Goal: Information Seeking & Learning: Learn about a topic

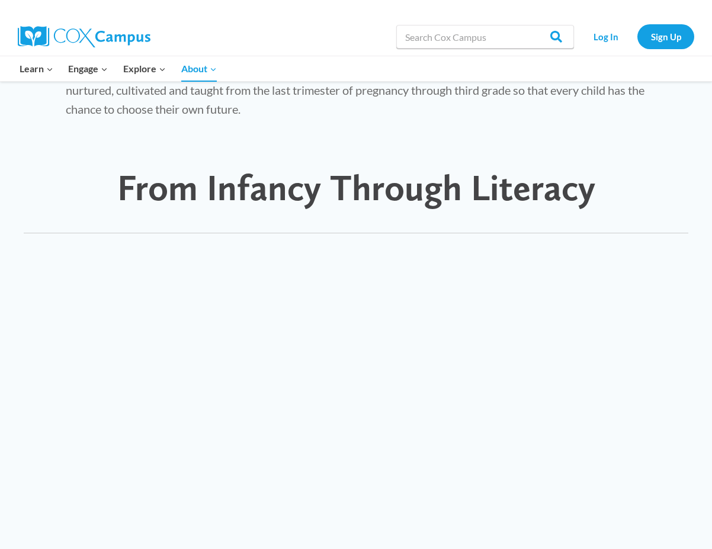
scroll to position [673, 0]
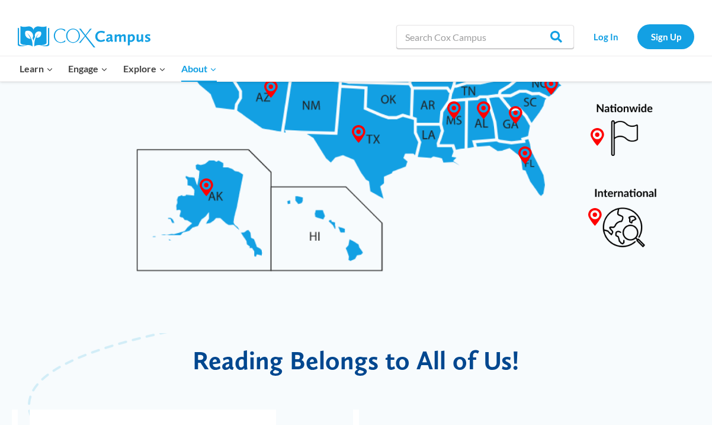
scroll to position [752, 0]
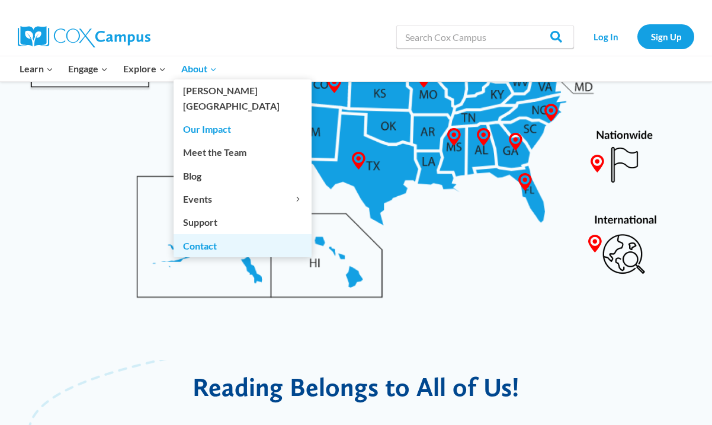
click at [213, 235] on link "Contact" at bounding box center [243, 245] width 138 height 23
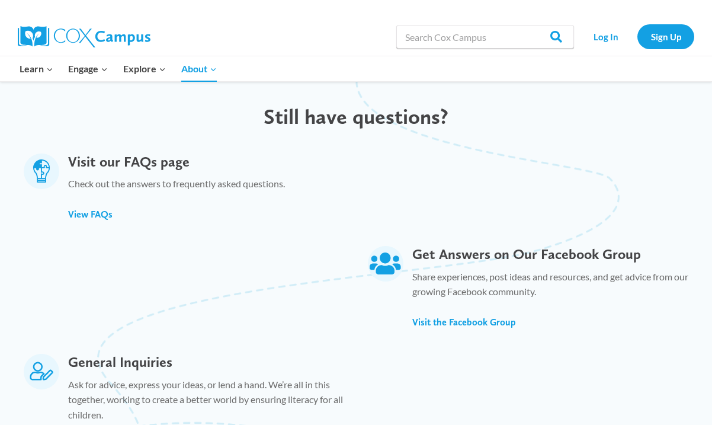
scroll to position [613, 0]
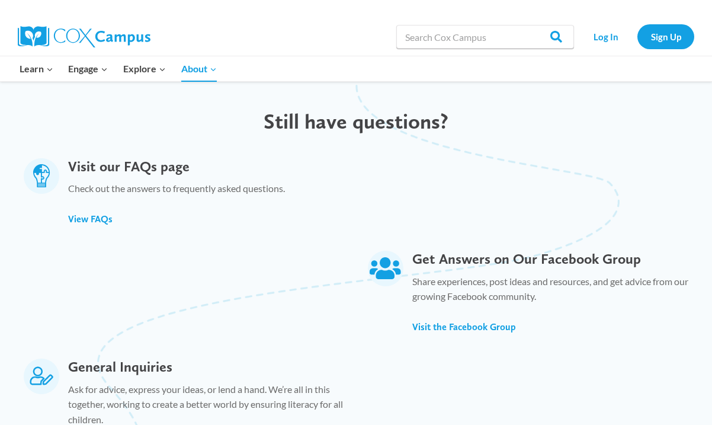
click at [159, 181] on p "Check out the answers to frequently asked questions." at bounding box center [176, 191] width 217 height 21
click at [79, 213] on span "View FAQs" at bounding box center [90, 218] width 44 height 11
click at [259, 181] on p "Check out the answers to frequently asked questions." at bounding box center [176, 191] width 217 height 21
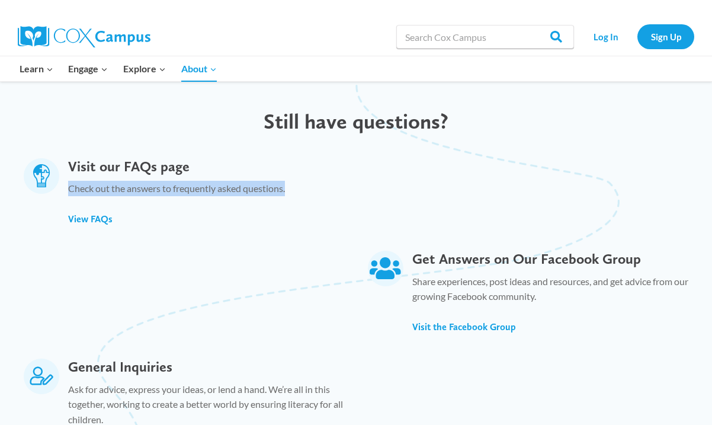
click at [259, 181] on p "Check out the answers to frequently asked questions." at bounding box center [176, 191] width 217 height 21
copy div "Check out the answers to frequently asked questions."
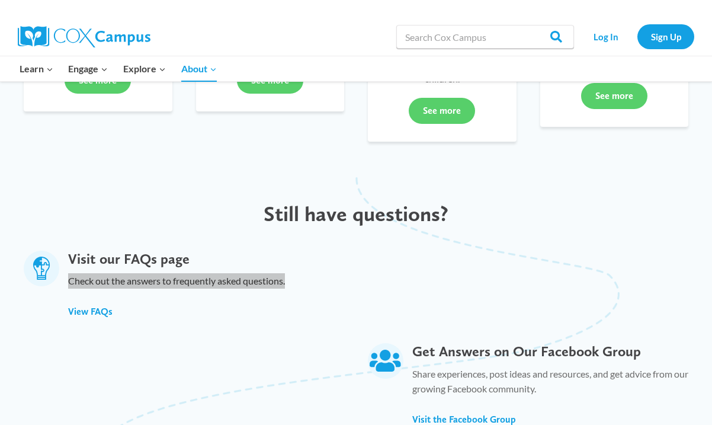
scroll to position [541, 0]
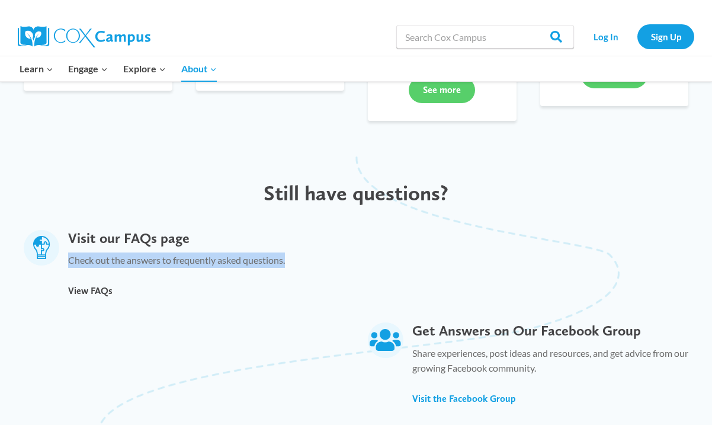
click at [78, 285] on span "View FAQs" at bounding box center [90, 290] width 44 height 11
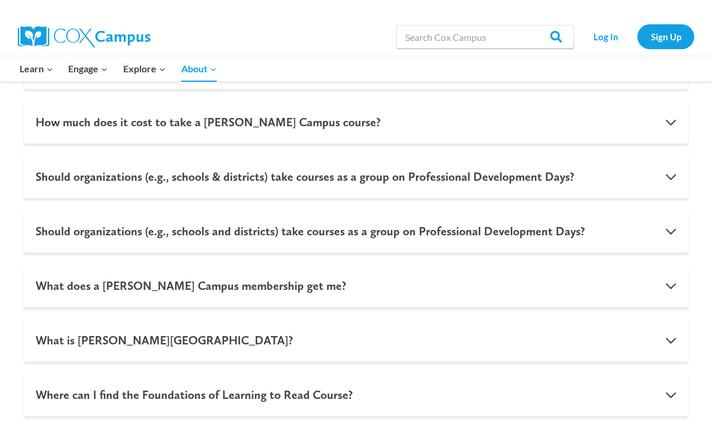
scroll to position [1054, 0]
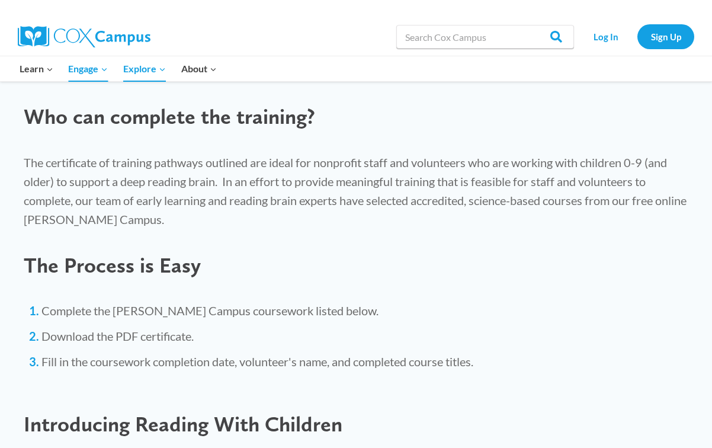
scroll to position [636, 0]
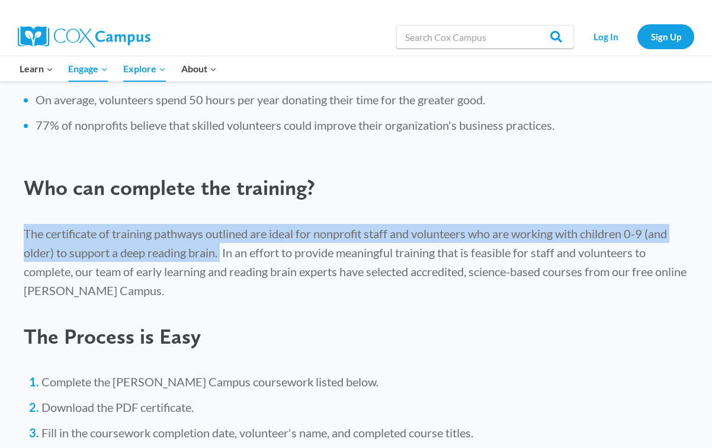
drag, startPoint x: 22, startPoint y: 228, endPoint x: 223, endPoint y: 244, distance: 201.4
click at [223, 244] on div "The certificate of training pathways outlined are ideal for nonprofit staff and…" at bounding box center [356, 262] width 688 height 100
copy p "The certificate of training pathways outlined are ideal for nonprofit staff and…"
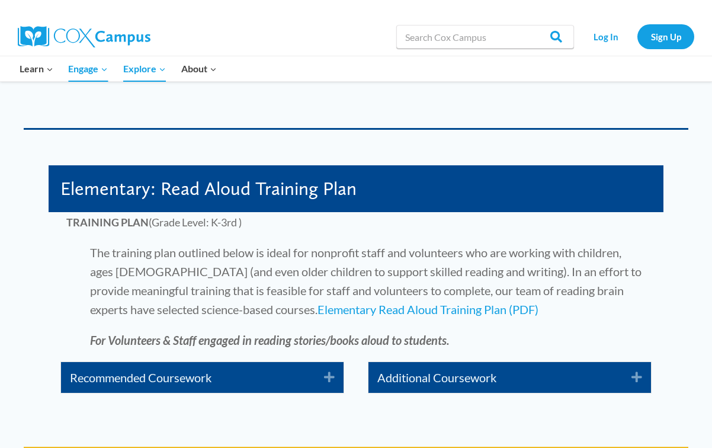
scroll to position [2010, 0]
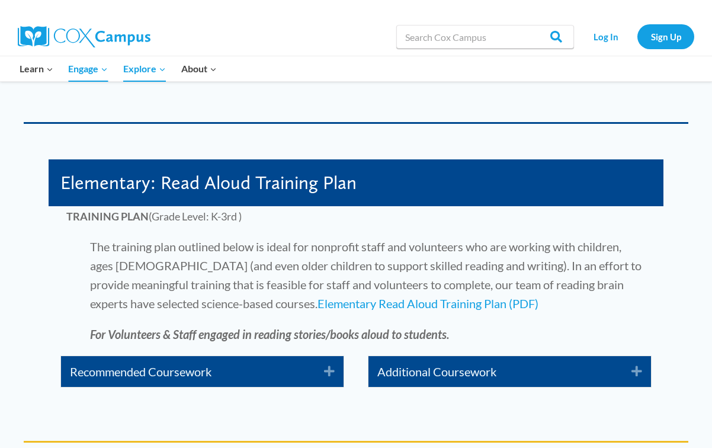
click at [160, 193] on span "Elementary: Read Aloud Training Plan" at bounding box center [208, 182] width 296 height 23
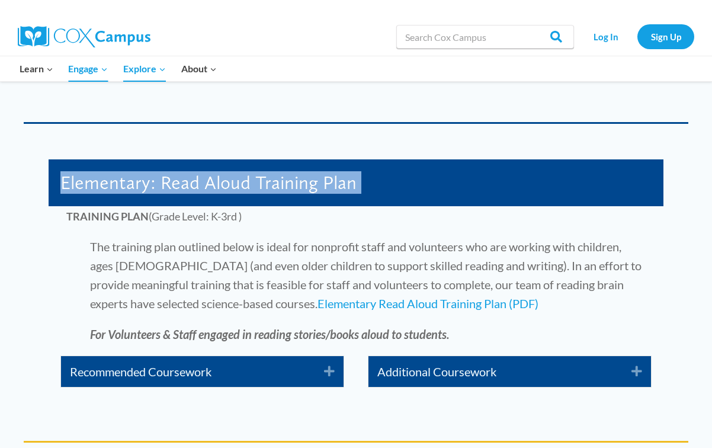
click at [160, 193] on span "Elementary: Read Aloud Training Plan" at bounding box center [208, 182] width 296 height 23
copy div "Elementary: Read Aloud Training Plan"
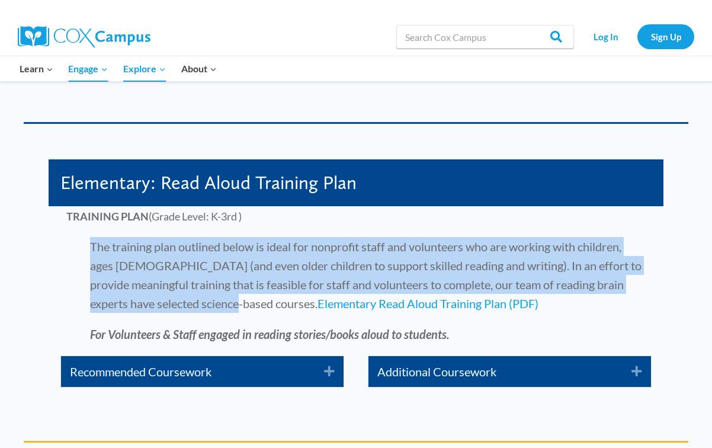
drag, startPoint x: 85, startPoint y: 245, endPoint x: 209, endPoint y: 305, distance: 137.5
click at [209, 305] on p "The training plan outlined below is ideal for nonprofit staff and volunteers wh…" at bounding box center [355, 275] width 579 height 76
copy p "The training plan outlined below is ideal for nonprofit staff and volunteers wh…"
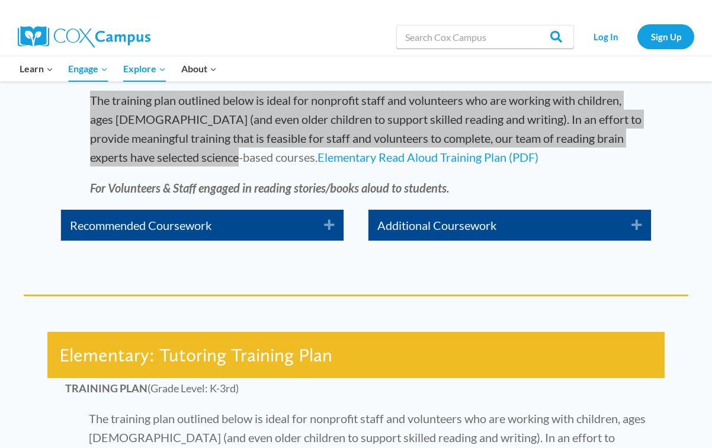
scroll to position [2142, 0]
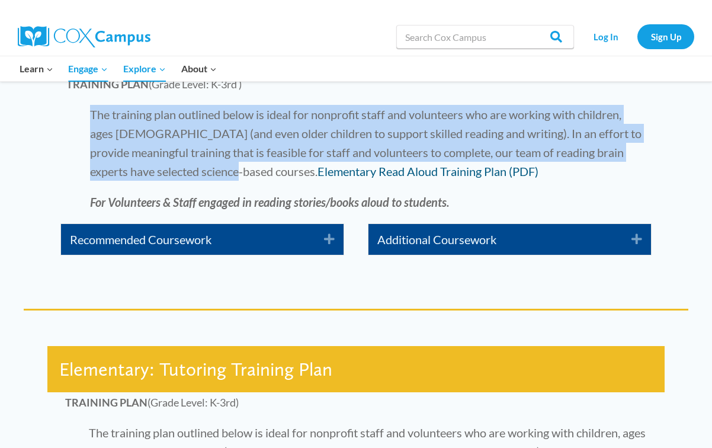
click at [318, 169] on link "Elementary Read Aloud Training Plan (PDF)" at bounding box center [428, 171] width 221 height 14
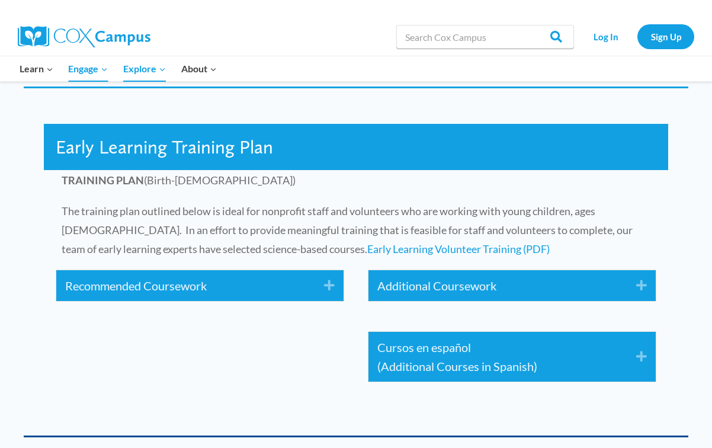
scroll to position [1694, 0]
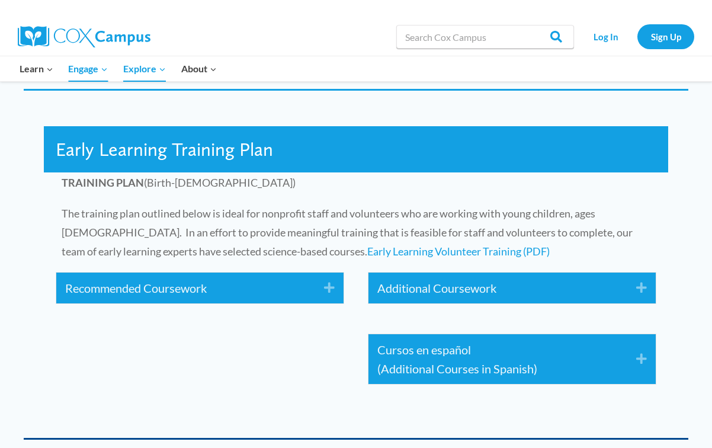
click at [182, 145] on span "Early Learning Training Plan" at bounding box center [164, 149] width 217 height 23
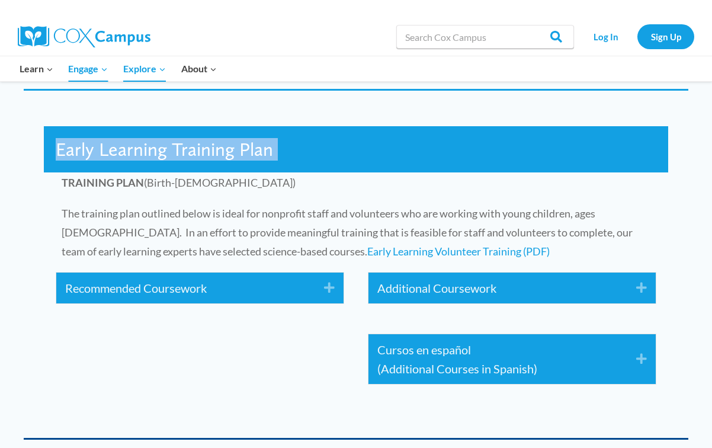
click at [182, 145] on span "Early Learning Training Plan" at bounding box center [164, 149] width 217 height 23
copy div "Early Learning Training Plan"
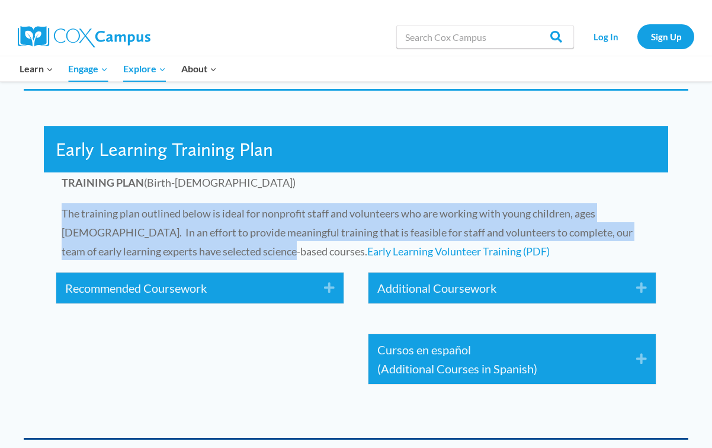
drag, startPoint x: 61, startPoint y: 212, endPoint x: 233, endPoint y: 251, distance: 176.8
click at [233, 251] on div "TRAINING PLAN (Birth-5 years old) The training plan outlined below is ideal for…" at bounding box center [356, 216] width 624 height 88
copy span "The training plan outlined below is ideal for nonprofit staff and volunteers wh…"
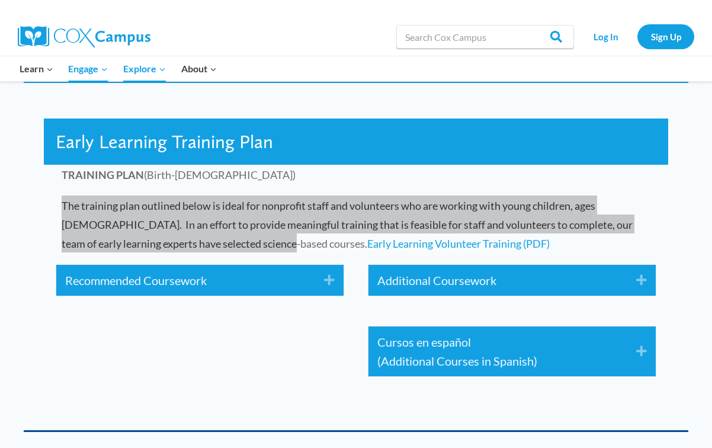
scroll to position [1727, 0]
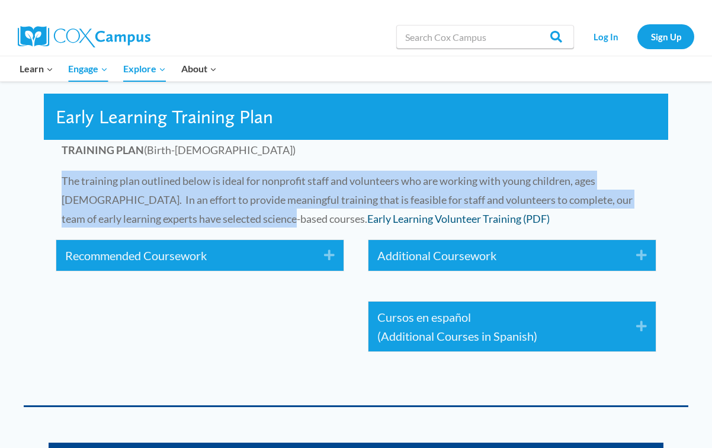
click at [367, 217] on link "Early Learning Volunteer Training (PDF)" at bounding box center [458, 218] width 182 height 13
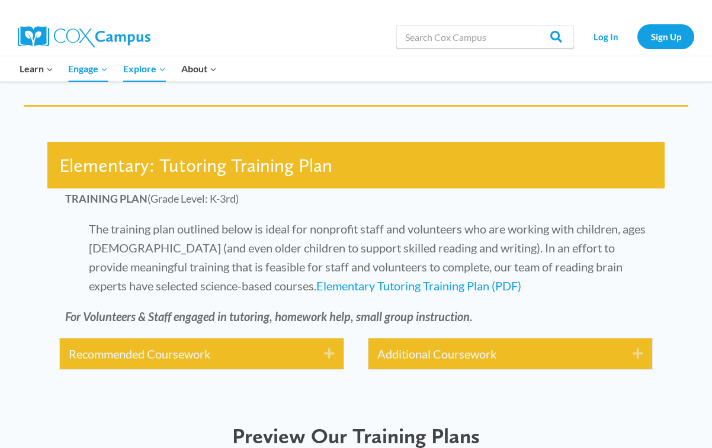
scroll to position [2291, 0]
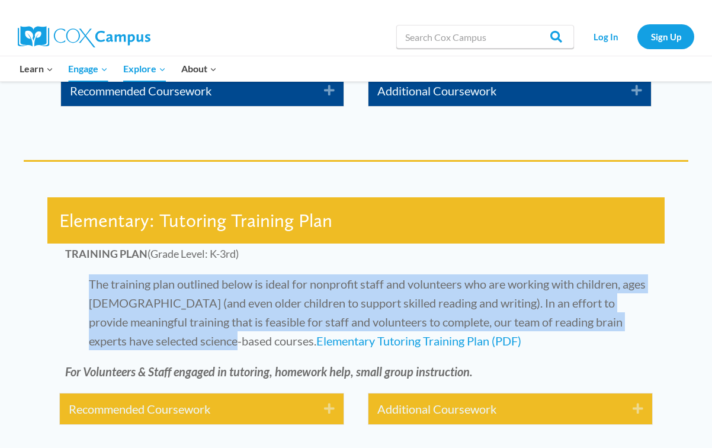
drag, startPoint x: 88, startPoint y: 284, endPoint x: 206, endPoint y: 332, distance: 127.0
click at [206, 332] on p "The training plan outlined below is ideal for nonprofit staff and volunteers wh…" at bounding box center [356, 312] width 582 height 76
copy p "The training plan outlined below is ideal for nonprofit staff and volunteers wh…"
click at [316, 345] on link "Elementary Tutoring Training Plan (PDF)" at bounding box center [418, 341] width 205 height 14
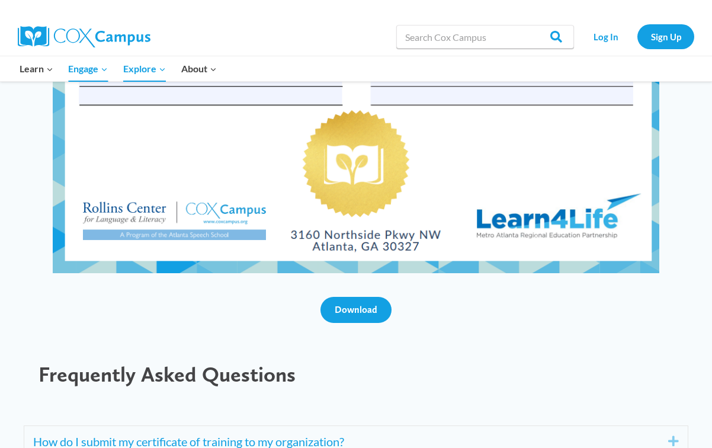
scroll to position [4060, 0]
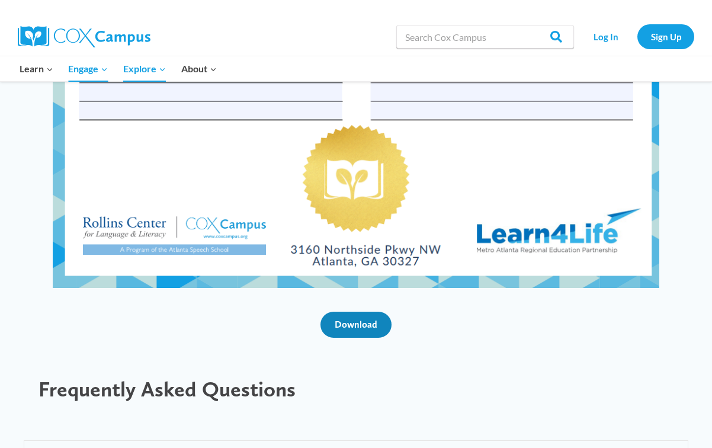
click at [367, 332] on link "Download" at bounding box center [356, 325] width 71 height 26
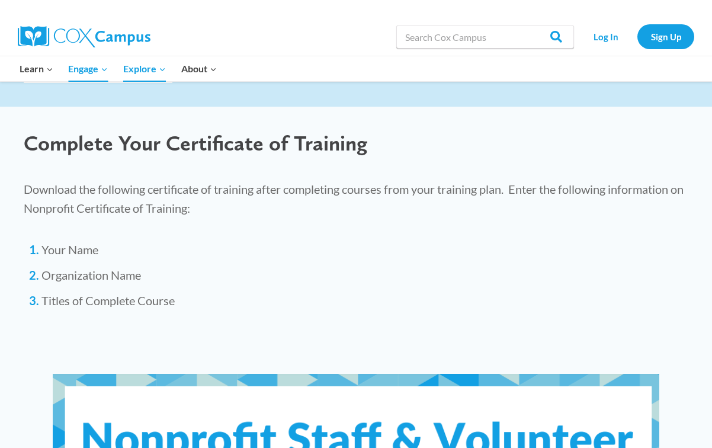
scroll to position [3479, 0]
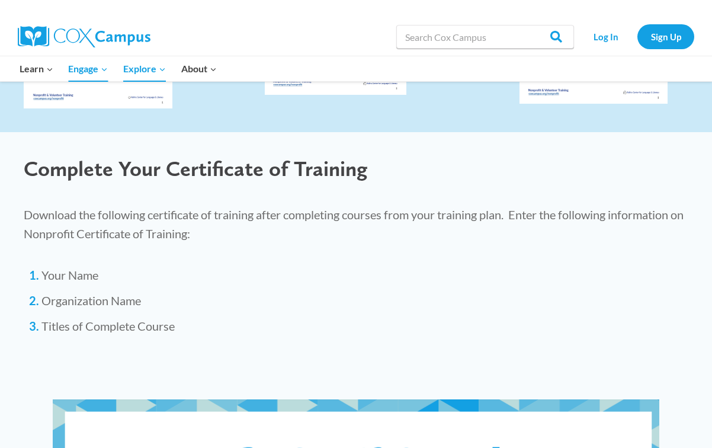
click at [50, 230] on p "Download the following certificate of training after completing courses from yo…" at bounding box center [356, 224] width 665 height 38
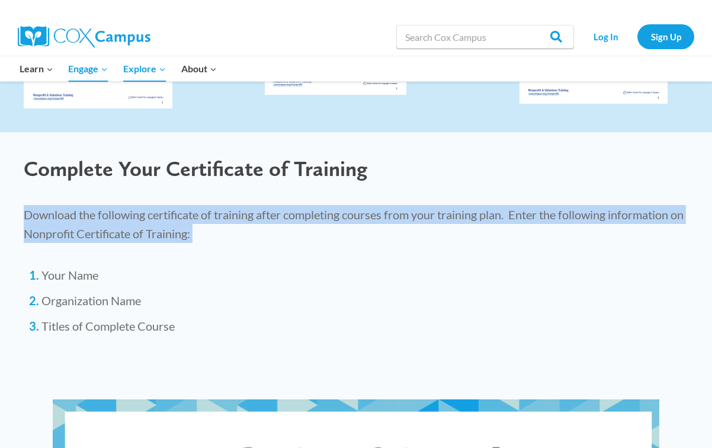
click at [50, 230] on p "Download the following certificate of training after completing courses from yo…" at bounding box center [356, 224] width 665 height 38
copy div "Download the following certificate of training after completing courses from yo…"
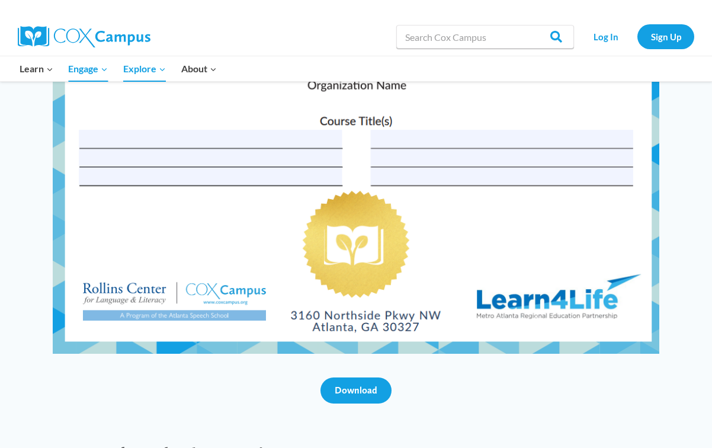
scroll to position [4056, 0]
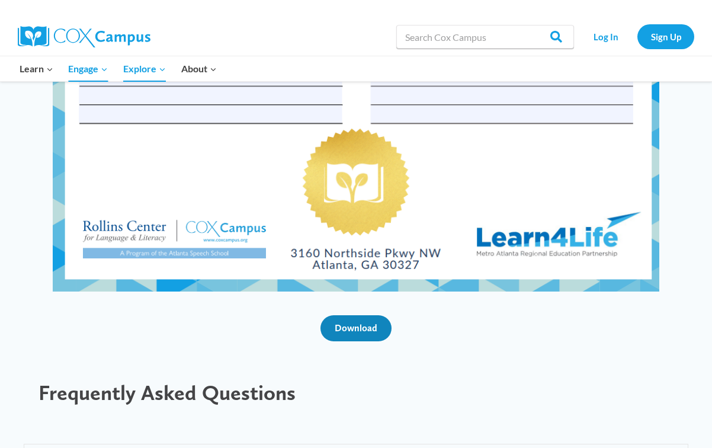
click at [341, 327] on span "Download" at bounding box center [356, 327] width 43 height 11
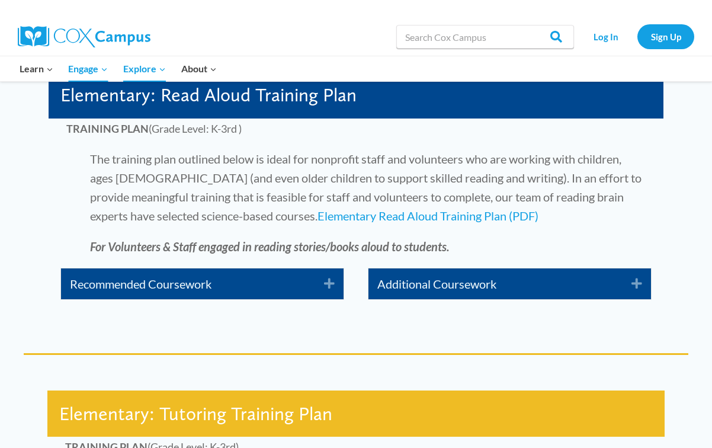
scroll to position [2027, 0]
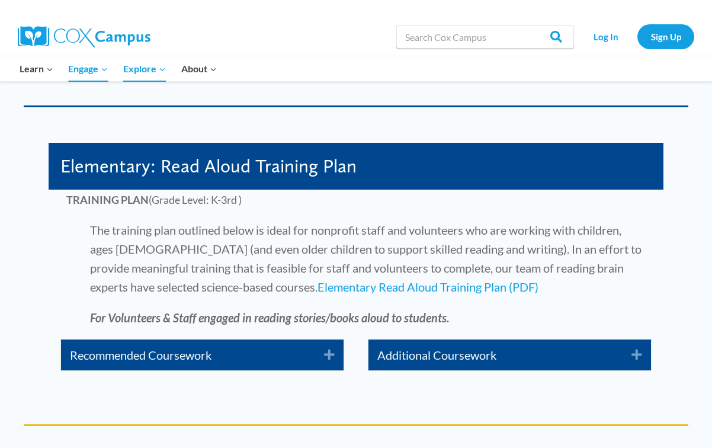
click at [170, 225] on p "The training plan outlined below is ideal for nonprofit staff and volunteers wh…" at bounding box center [355, 258] width 579 height 76
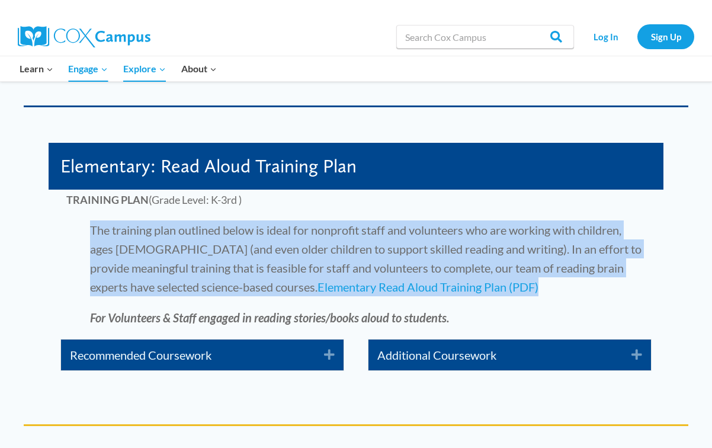
click at [170, 225] on p "The training plan outlined below is ideal for nonprofit staff and volunteers wh…" at bounding box center [355, 258] width 579 height 76
click at [116, 242] on p "The training plan outlined below is ideal for nonprofit staff and volunteers wh…" at bounding box center [355, 258] width 579 height 76
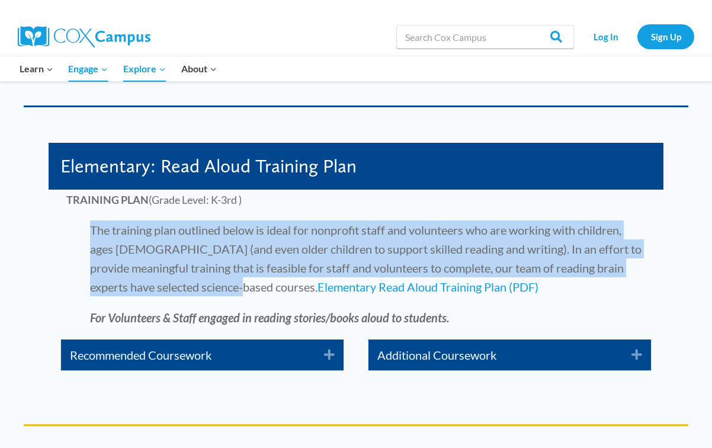
drag, startPoint x: 88, startPoint y: 228, endPoint x: 209, endPoint y: 280, distance: 131.6
click at [209, 280] on p "The training plan outlined below is ideal for nonprofit staff and volunteers wh…" at bounding box center [355, 258] width 579 height 76
copy p "The training plan outlined below is ideal for nonprofit staff and volunteers wh…"
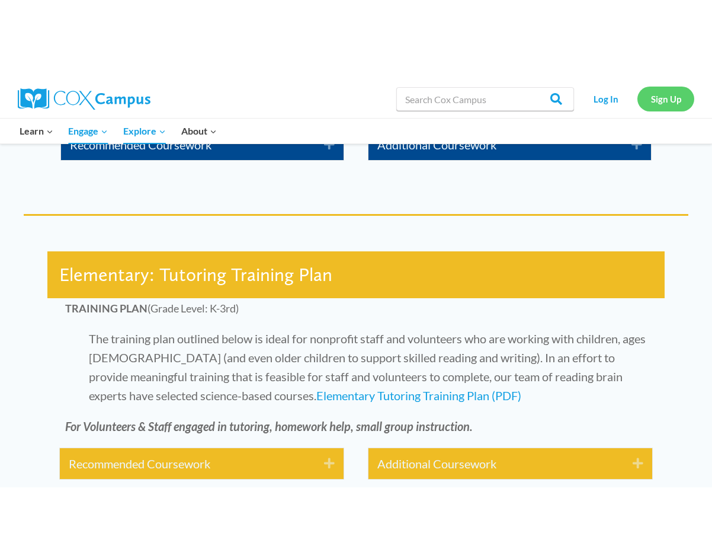
scroll to position [2411, 0]
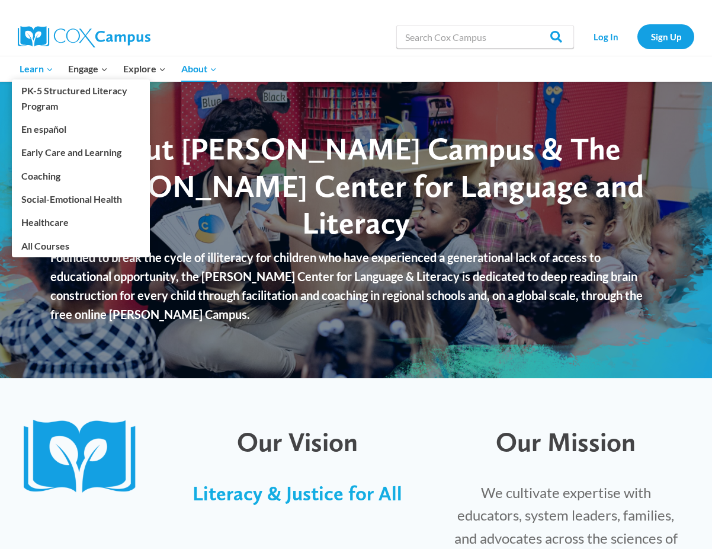
click at [52, 68] on icon "Expand" at bounding box center [50, 69] width 8 height 8
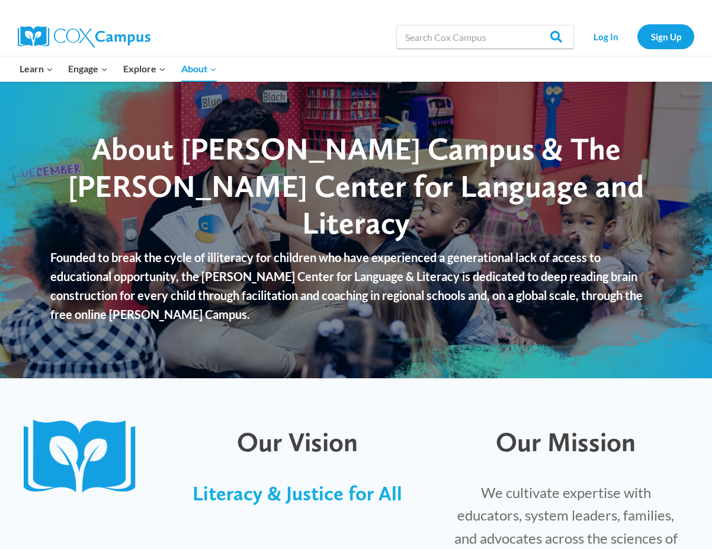
click at [71, 40] on img at bounding box center [84, 36] width 133 height 21
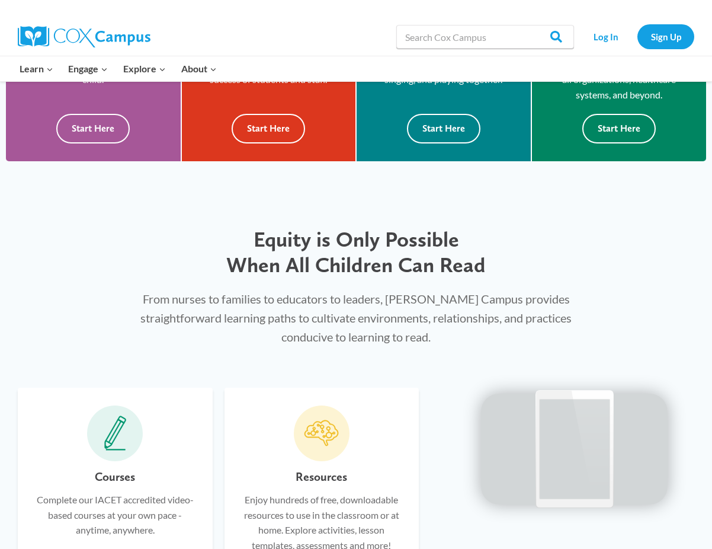
scroll to position [384, 0]
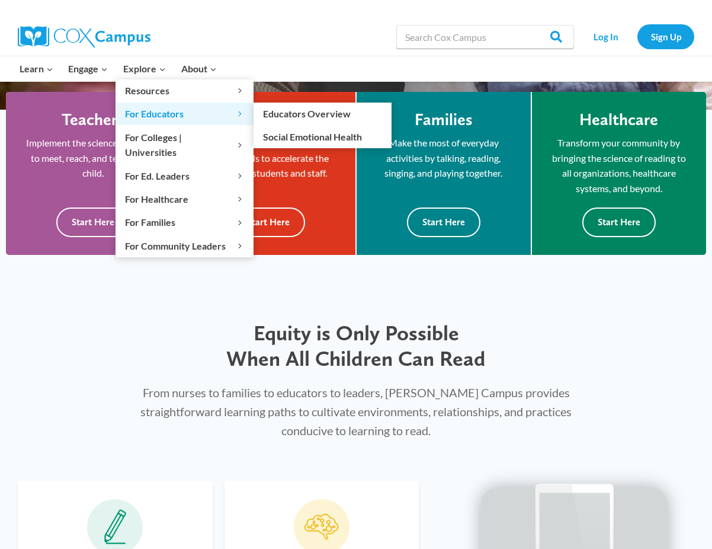
click at [152, 117] on span "For Educators Expand" at bounding box center [184, 113] width 119 height 15
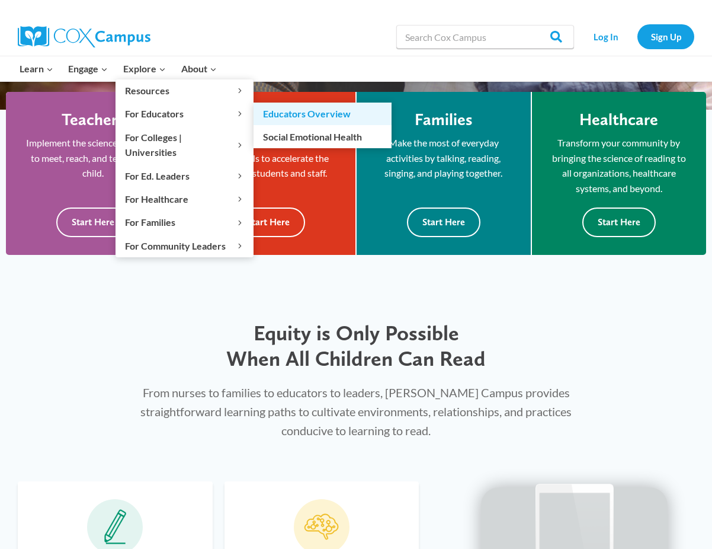
click at [302, 122] on link "Educators Overview" at bounding box center [323, 113] width 138 height 23
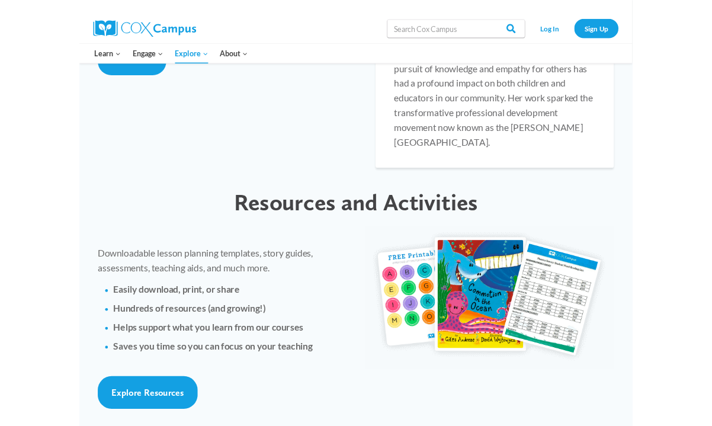
scroll to position [2589, 0]
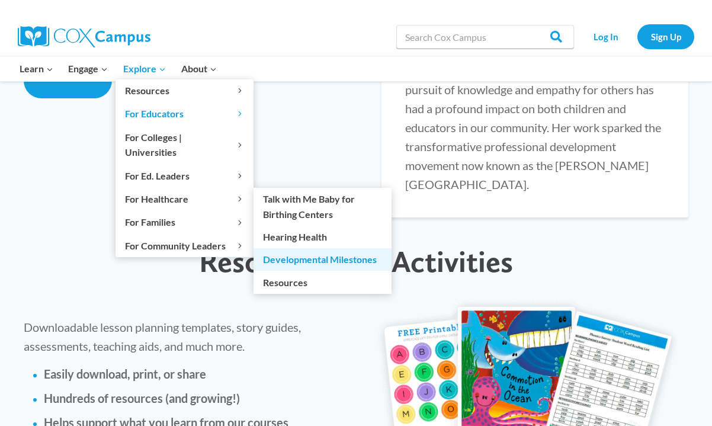
click at [285, 248] on link "Developmental Milestones" at bounding box center [323, 259] width 138 height 23
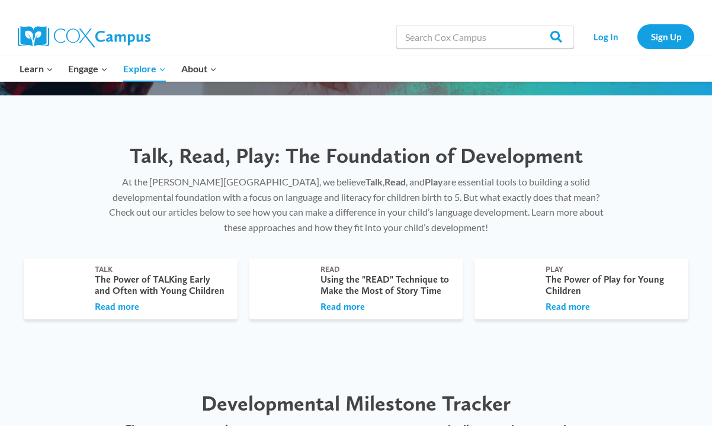
scroll to position [285, 0]
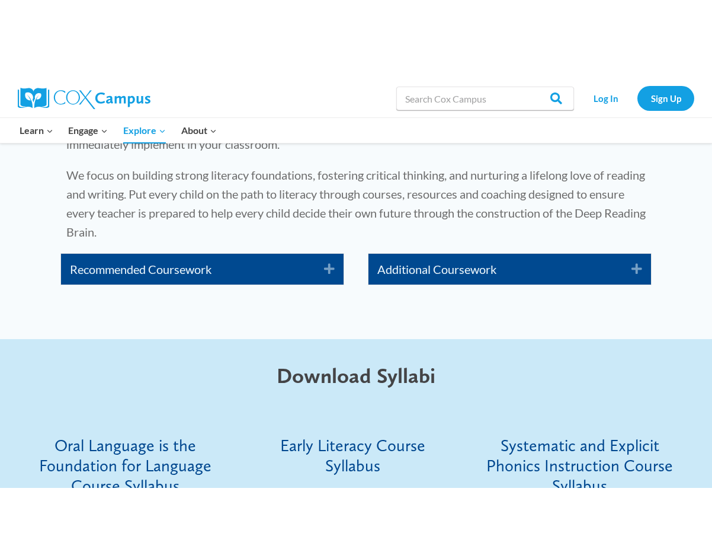
scroll to position [2080, 0]
